Goal: Task Accomplishment & Management: Use online tool/utility

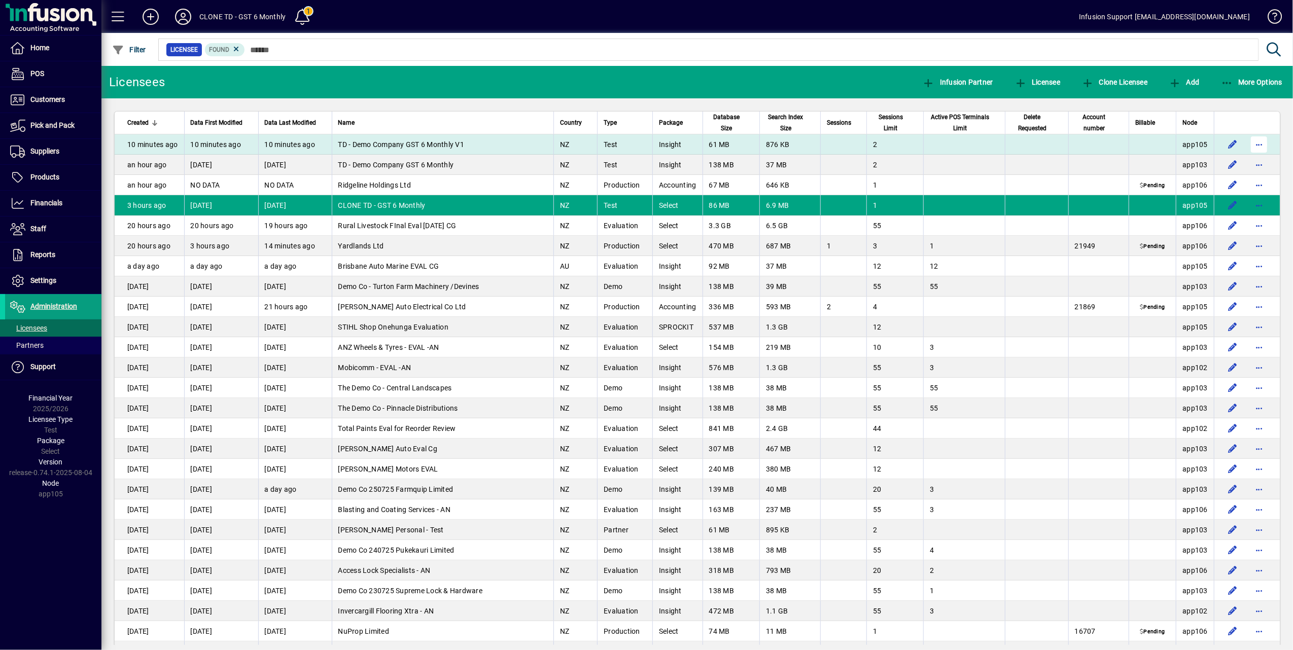
click at [1250, 141] on span "button" at bounding box center [1258, 144] width 24 height 24
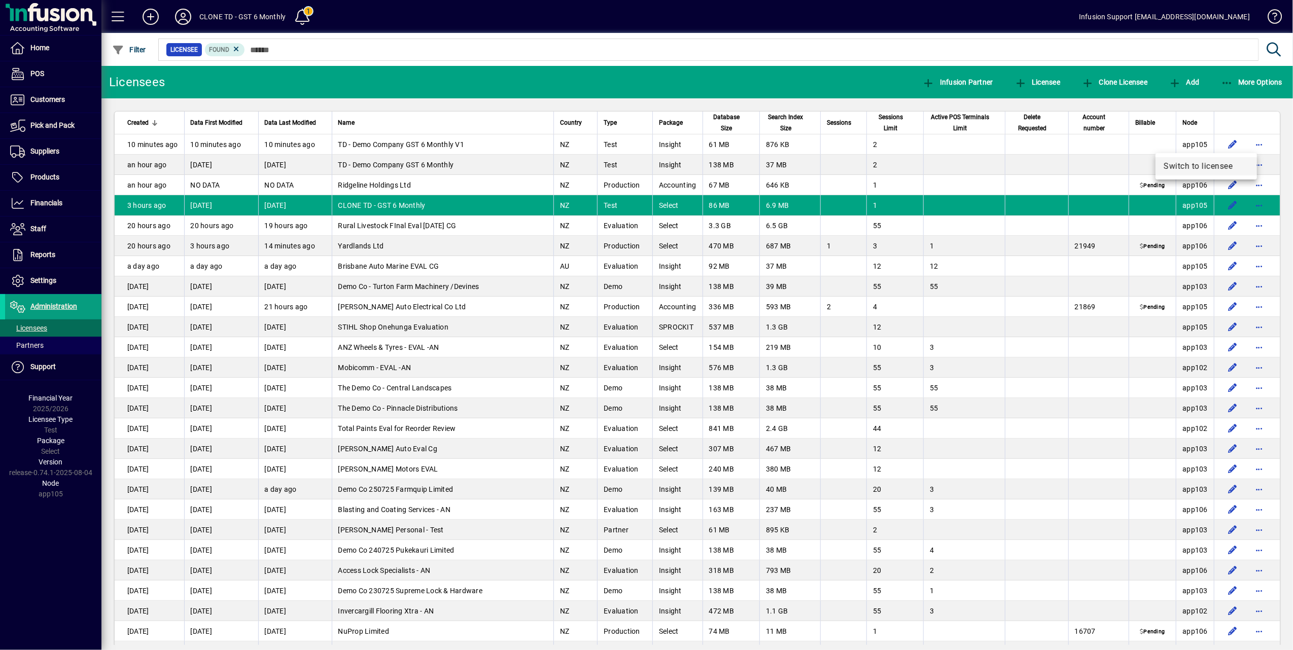
click at [1198, 165] on span "Switch to licensee" at bounding box center [1205, 166] width 85 height 12
